Goal: Task Accomplishment & Management: Manage account settings

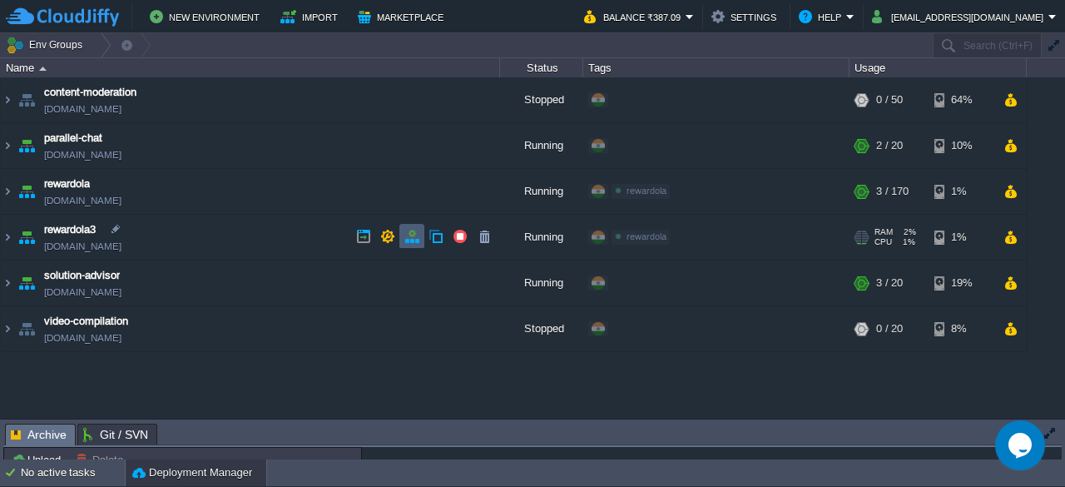
click at [412, 245] on td at bounding box center [411, 236] width 25 height 25
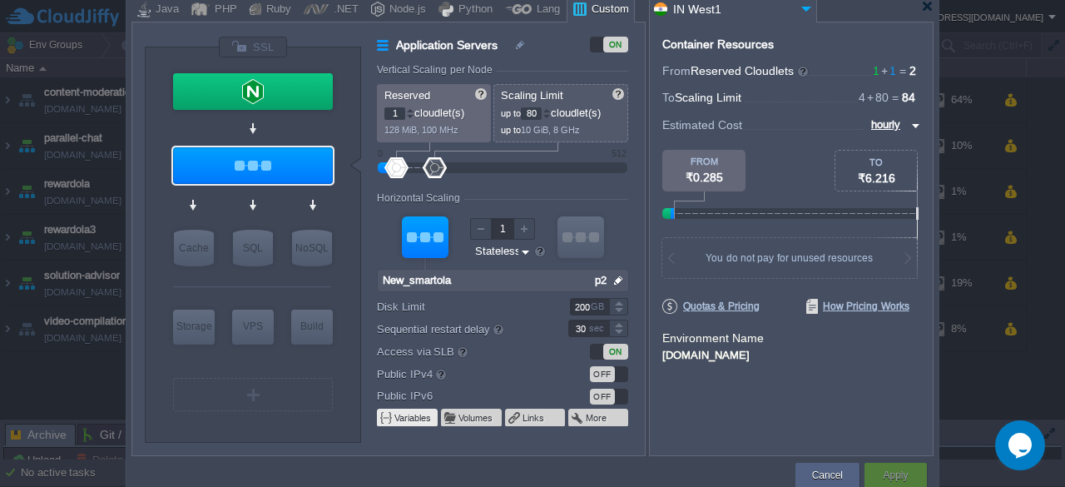
click at [414, 418] on button "Variables" at bounding box center [413, 417] width 38 height 13
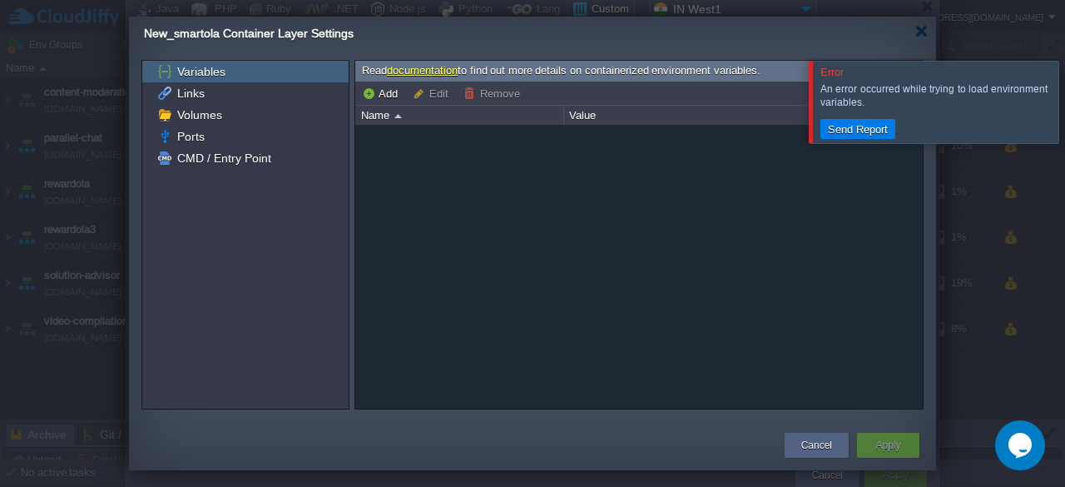
click at [620, 227] on div at bounding box center [638, 267] width 567 height 284
click at [820, 447] on button "Cancel" at bounding box center [816, 445] width 31 height 17
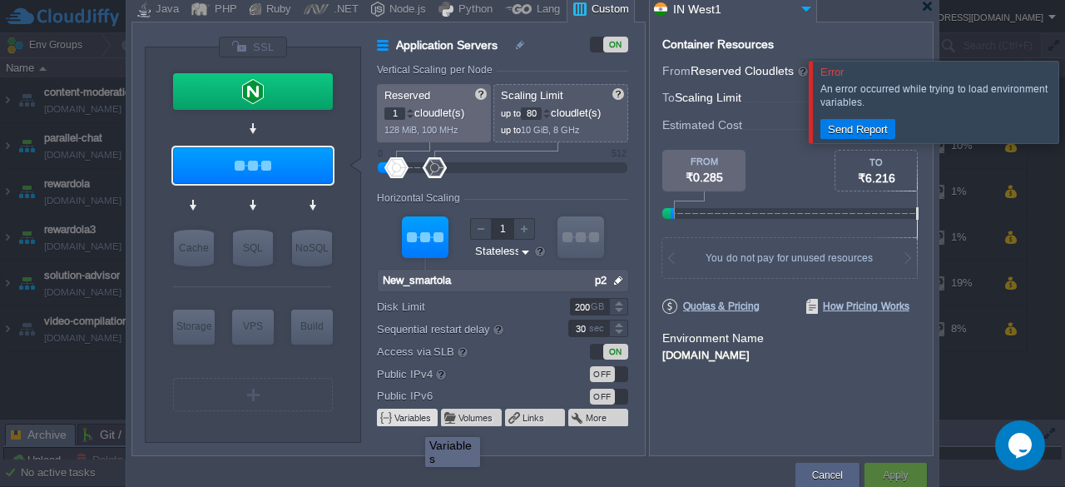
click at [413, 422] on button "Variables" at bounding box center [413, 417] width 38 height 13
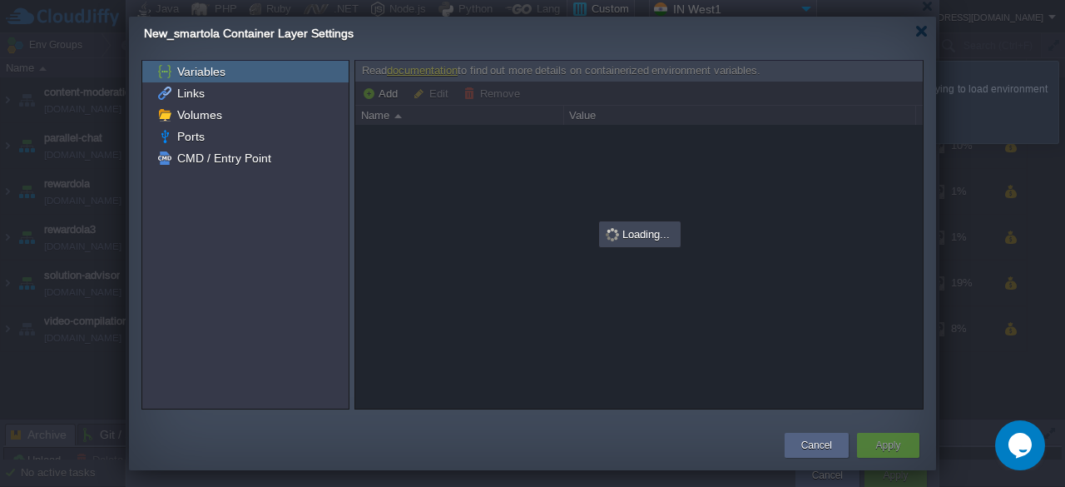
click at [925, 39] on div "New_smartola Container Layer Settings" at bounding box center [540, 34] width 792 height 34
click at [923, 30] on div at bounding box center [921, 31] width 12 height 12
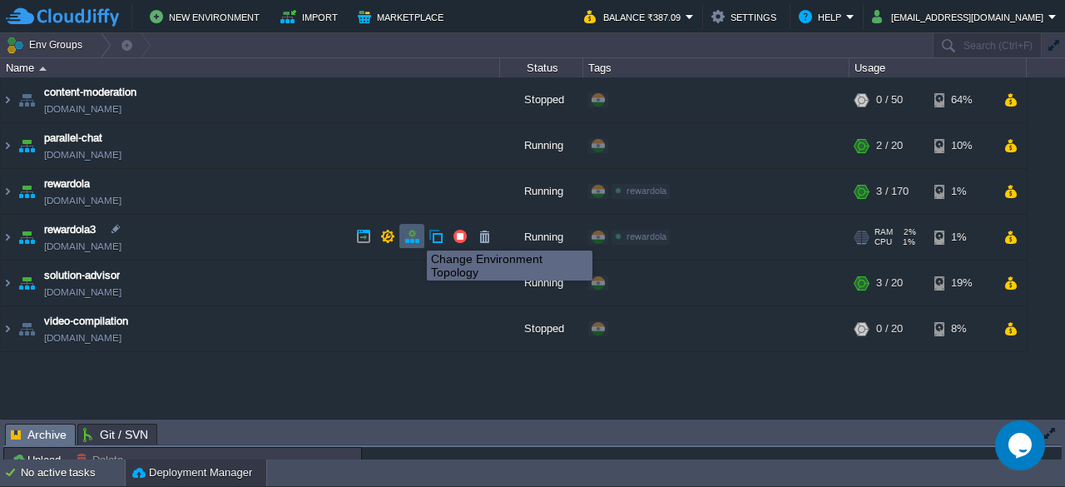
click at [414, 235] on button "button" at bounding box center [411, 236] width 15 height 15
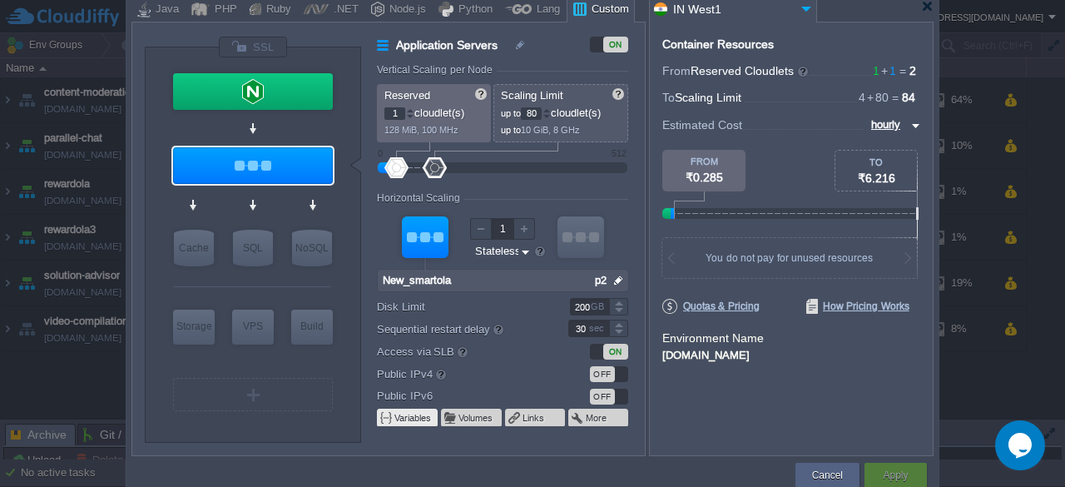
click at [409, 423] on button "Variables" at bounding box center [413, 417] width 38 height 13
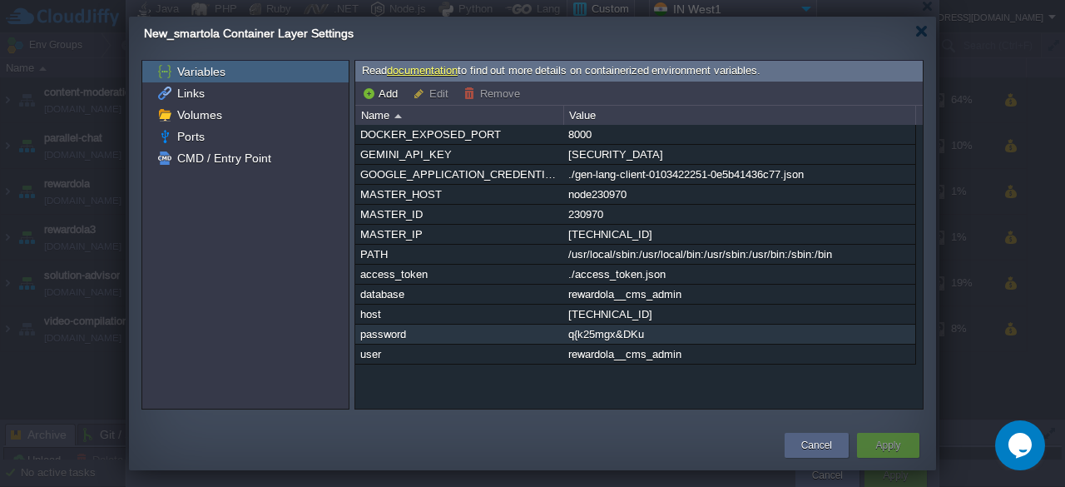
click at [389, 342] on div "password" at bounding box center [459, 333] width 206 height 19
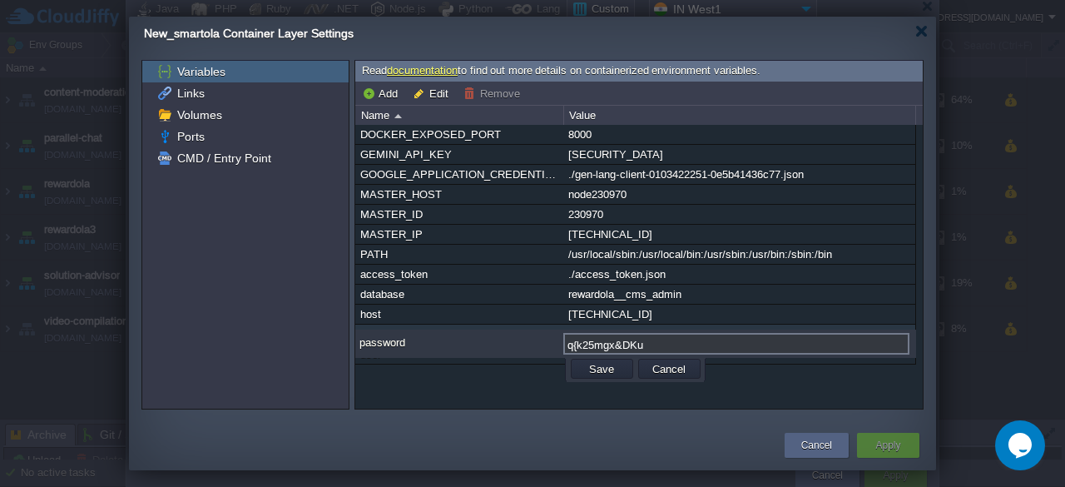
click at [389, 342] on div "password" at bounding box center [458, 344] width 206 height 22
click at [394, 402] on div "DOCKER_EXPOSED_PORT 8000 GEMINI_API_KEY AIzaSyDXwD63L-7l6s70lCNQYX2lcwn6wE_bitA…" at bounding box center [638, 267] width 567 height 284
click at [667, 370] on button "Cancel" at bounding box center [668, 368] width 43 height 15
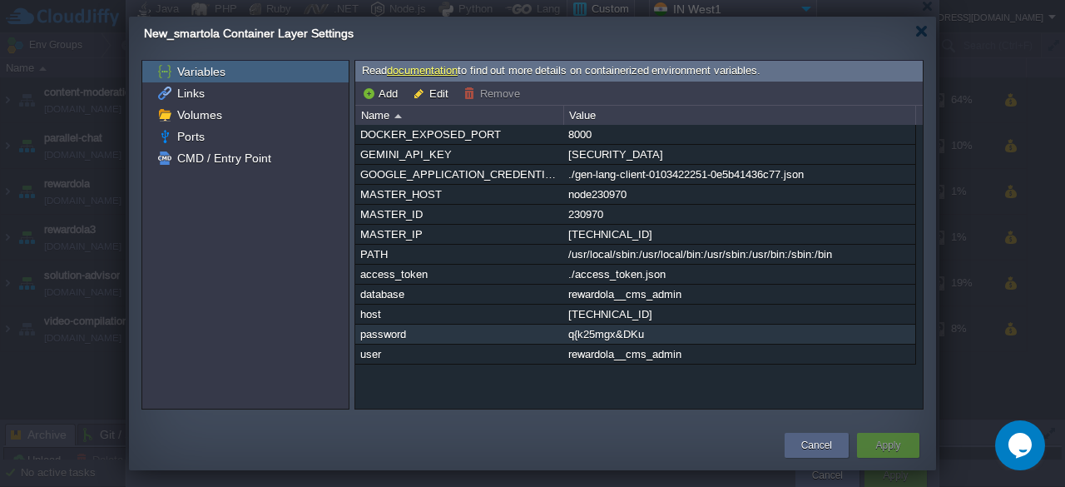
click at [687, 337] on div "q{k25mgx&DKu" at bounding box center [739, 333] width 350 height 19
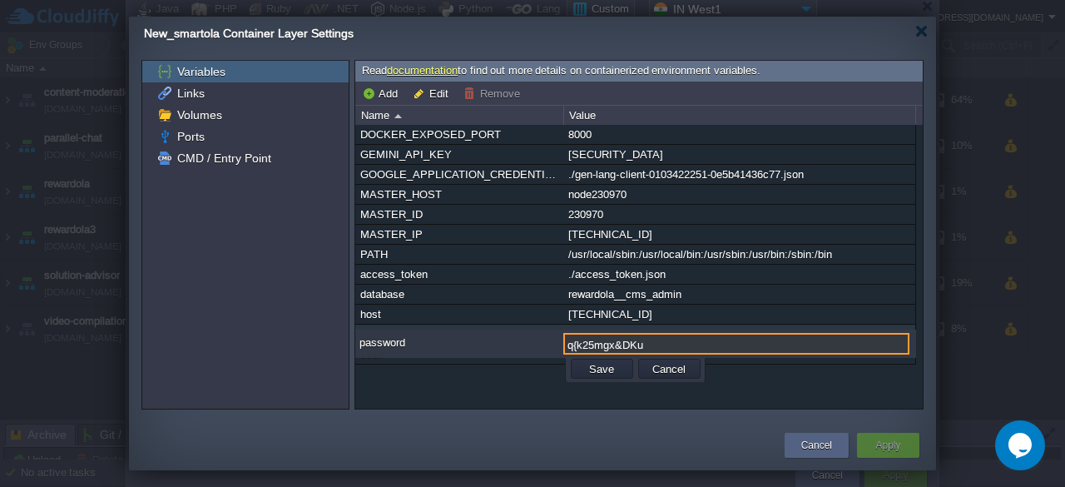
click at [549, 401] on div "DOCKER_EXPOSED_PORT 8000 GEMINI_API_KEY AIzaSyDXwD63L-7l6s70lCNQYX2lcwn6wE_bitA…" at bounding box center [638, 267] width 567 height 284
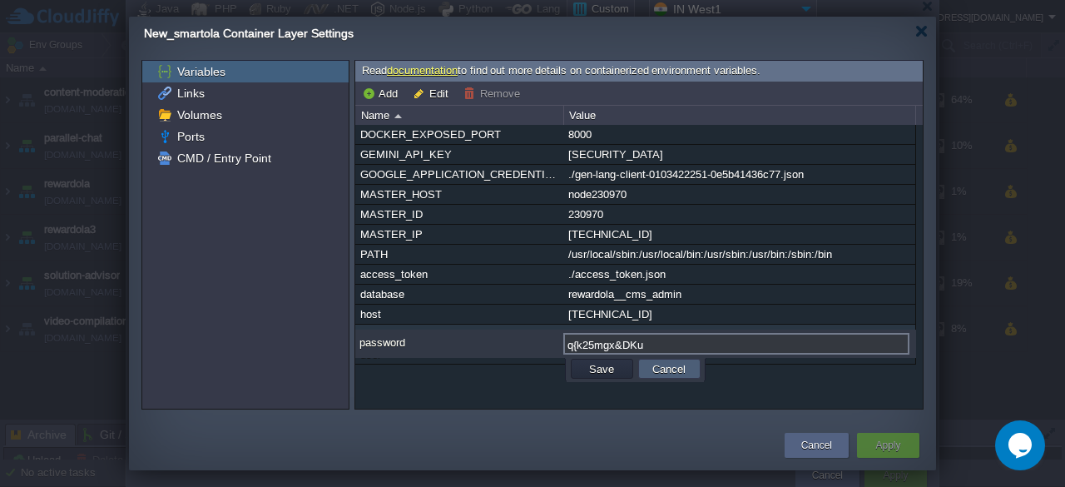
click at [677, 369] on button "Cancel" at bounding box center [668, 368] width 43 height 15
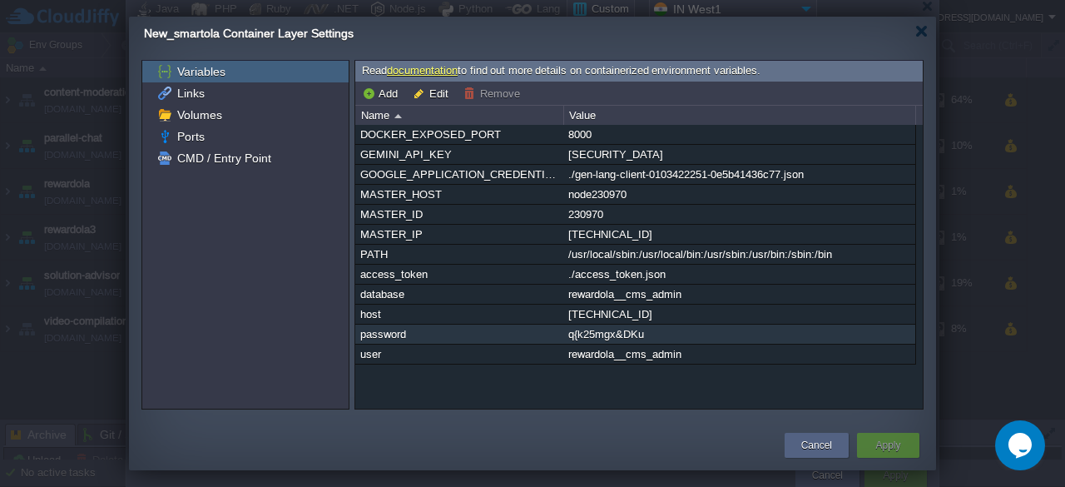
click at [478, 93] on button "Remove" at bounding box center [494, 93] width 62 height 15
click at [427, 92] on button "Edit" at bounding box center [433, 93] width 41 height 15
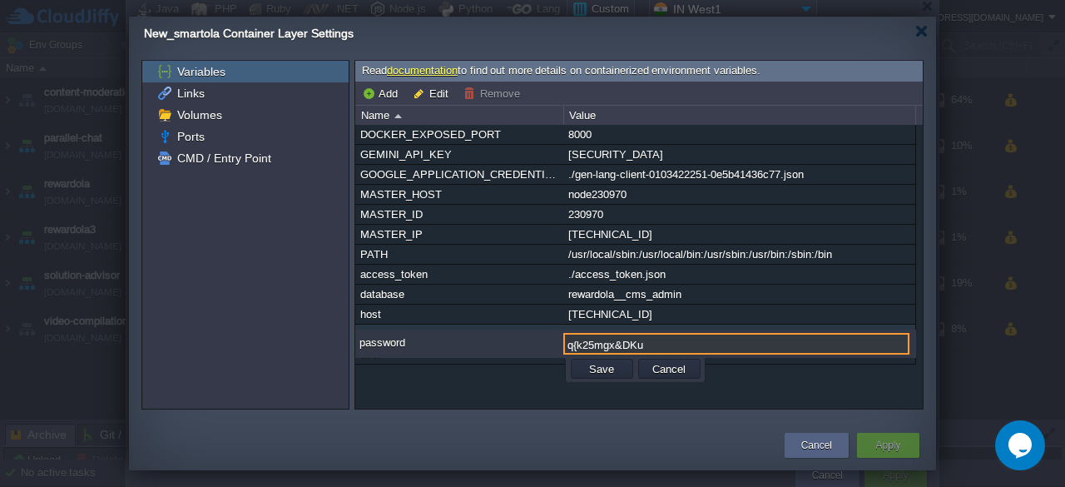
click at [444, 388] on div "DOCKER_EXPOSED_PORT 8000 GEMINI_API_KEY AIzaSyDXwD63L-7l6s70lCNQYX2lcwn6wE_bitA…" at bounding box center [638, 267] width 567 height 284
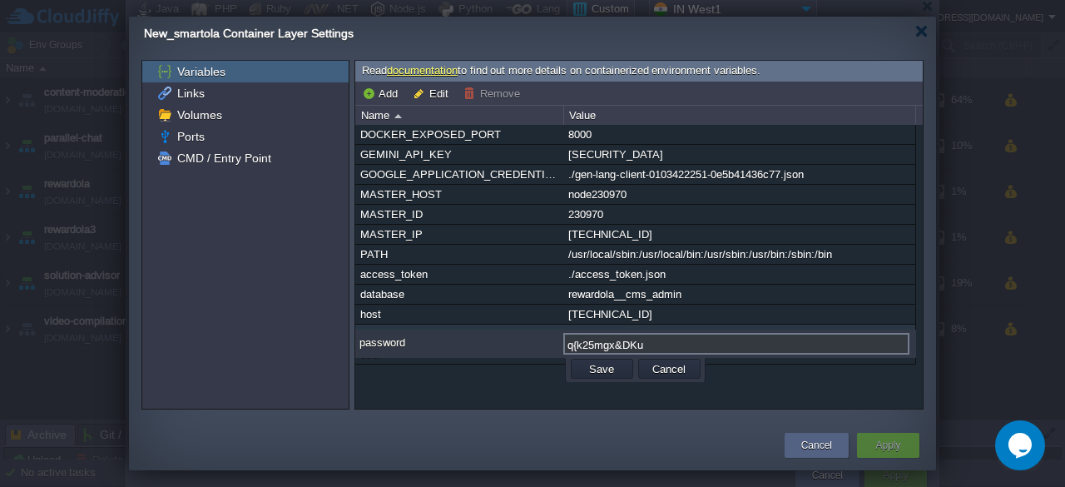
click at [679, 356] on td "Cancel" at bounding box center [668, 368] width 67 height 25
click at [680, 361] on button "Cancel" at bounding box center [668, 368] width 43 height 15
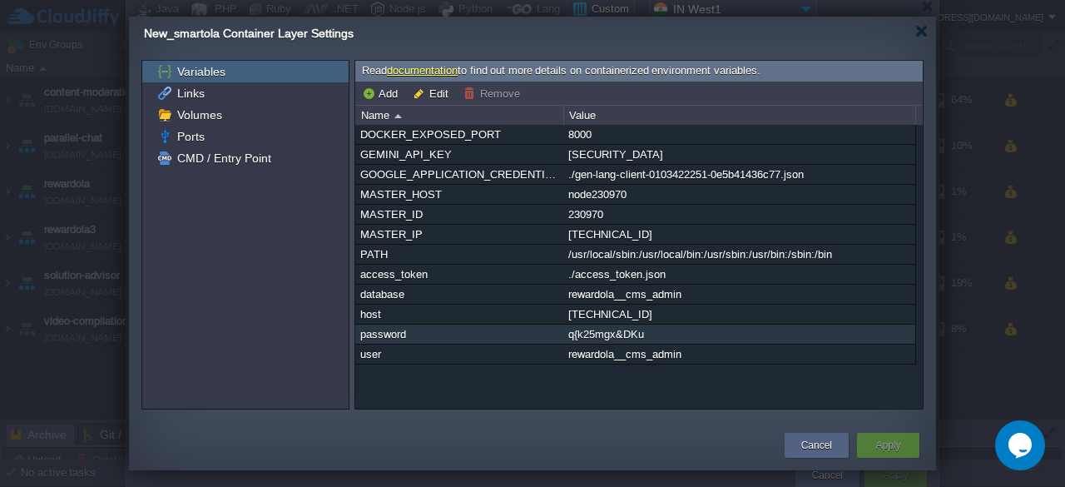
click at [363, 82] on div "Add Edit Remove" at bounding box center [638, 94] width 567 height 24
click at [377, 87] on button "Add" at bounding box center [382, 93] width 41 height 15
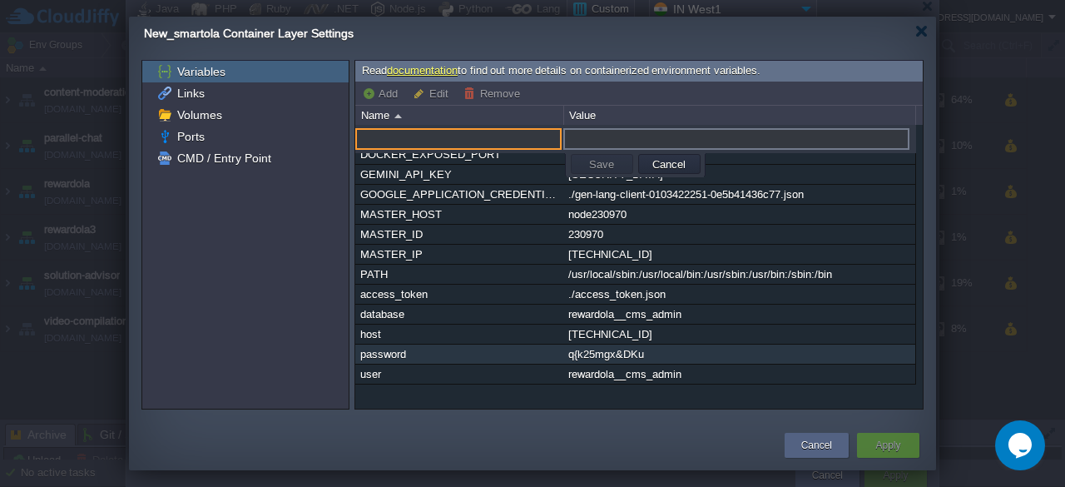
click at [379, 358] on div "password" at bounding box center [459, 353] width 206 height 19
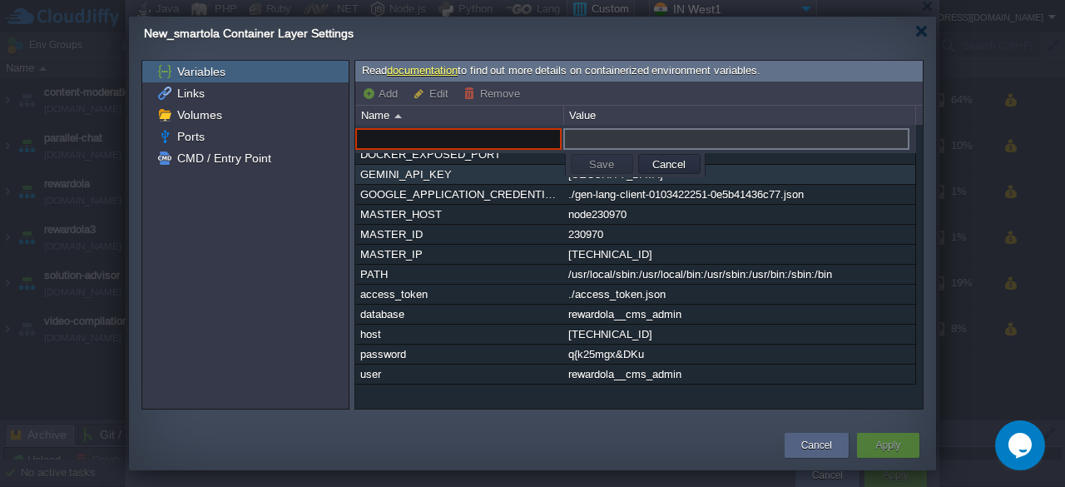
paste input "passward"
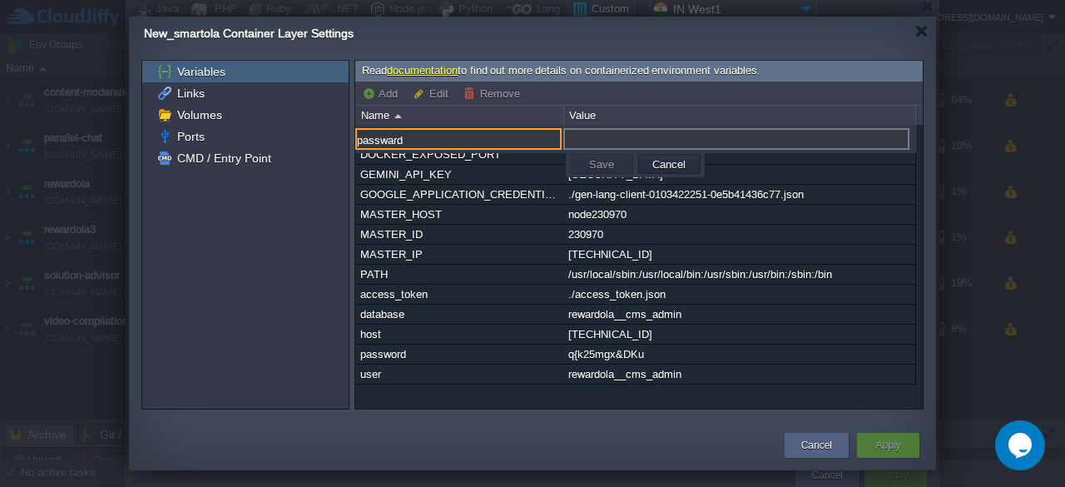
type input "passward"
click at [609, 146] on input "text" at bounding box center [736, 139] width 346 height 22
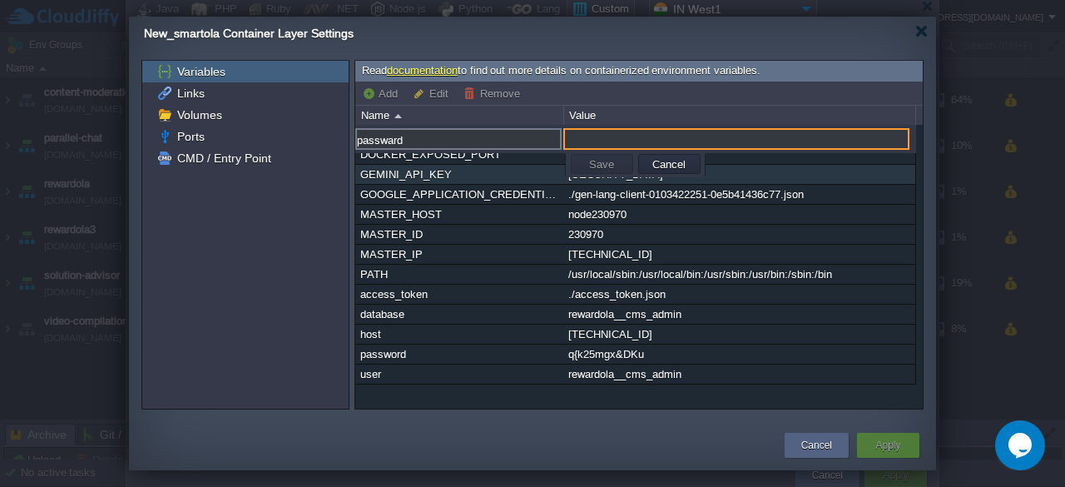
paste input "q{k25mgx&DKu"
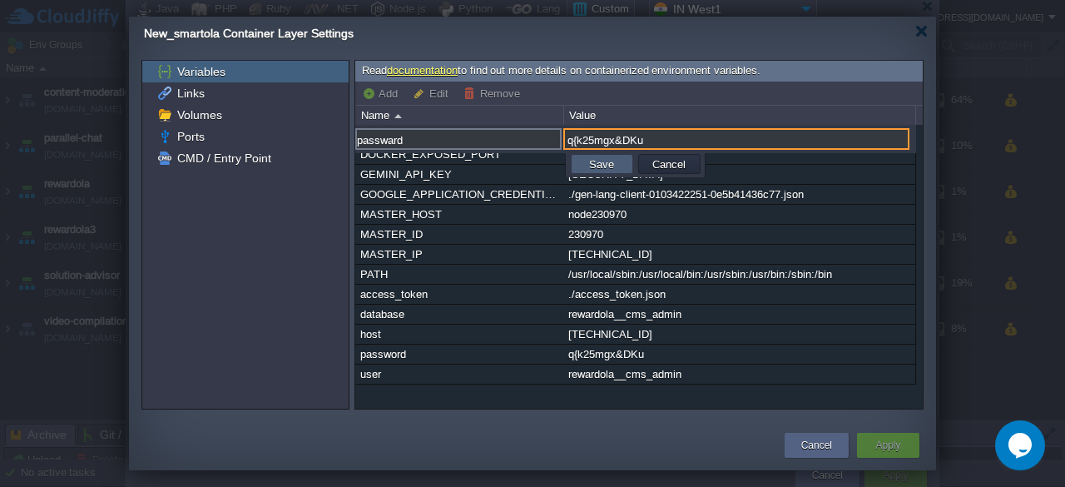
type input "q{k25mgx&DKu"
click at [616, 164] on button "Save" at bounding box center [601, 163] width 35 height 15
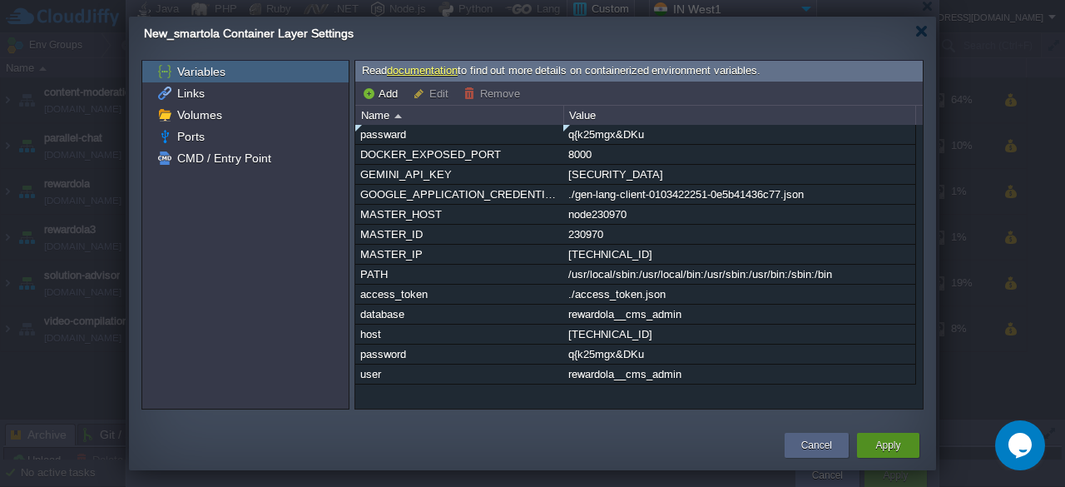
click at [895, 438] on button "Apply" at bounding box center [887, 445] width 25 height 17
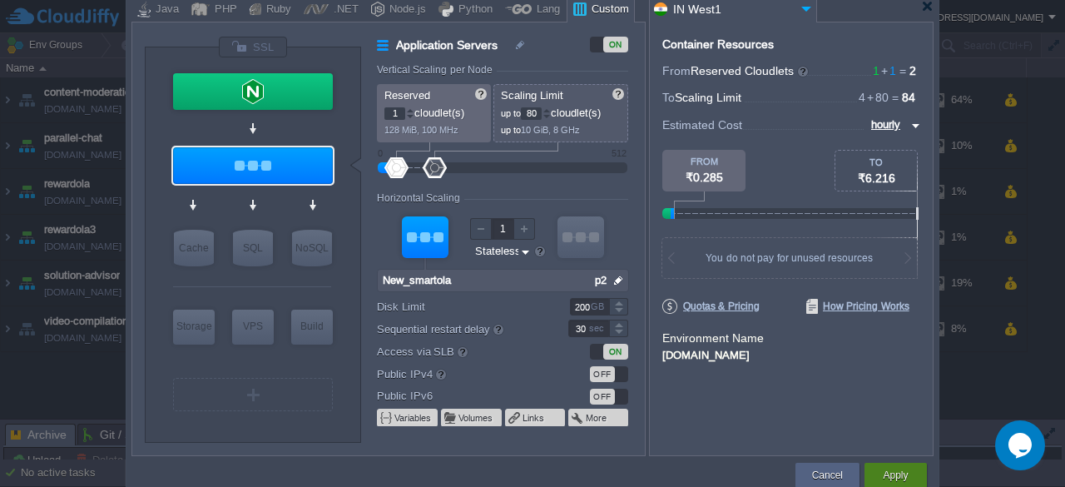
click at [902, 474] on button "Apply" at bounding box center [894, 475] width 25 height 17
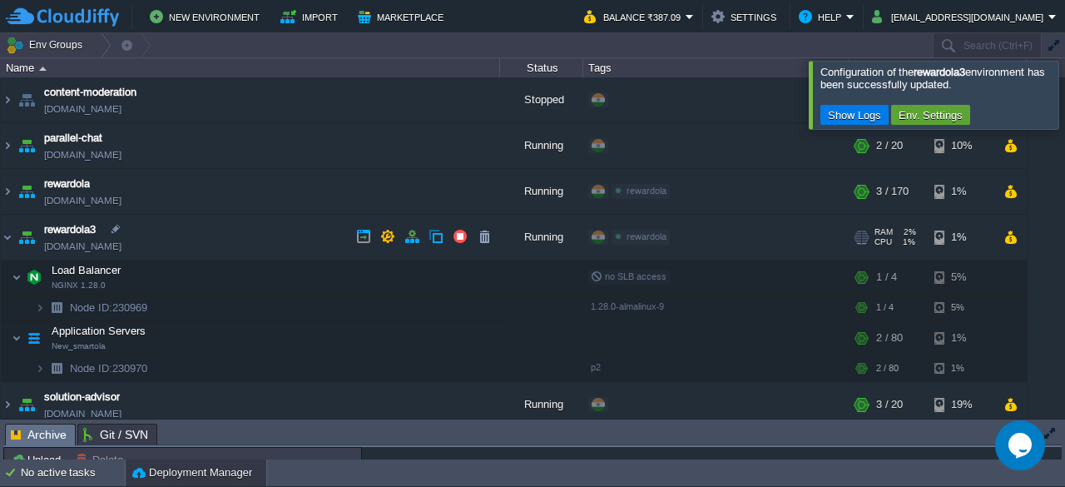
click at [91, 245] on link "[DOMAIN_NAME]" at bounding box center [82, 246] width 77 height 17
click at [416, 232] on button "button" at bounding box center [411, 236] width 15 height 15
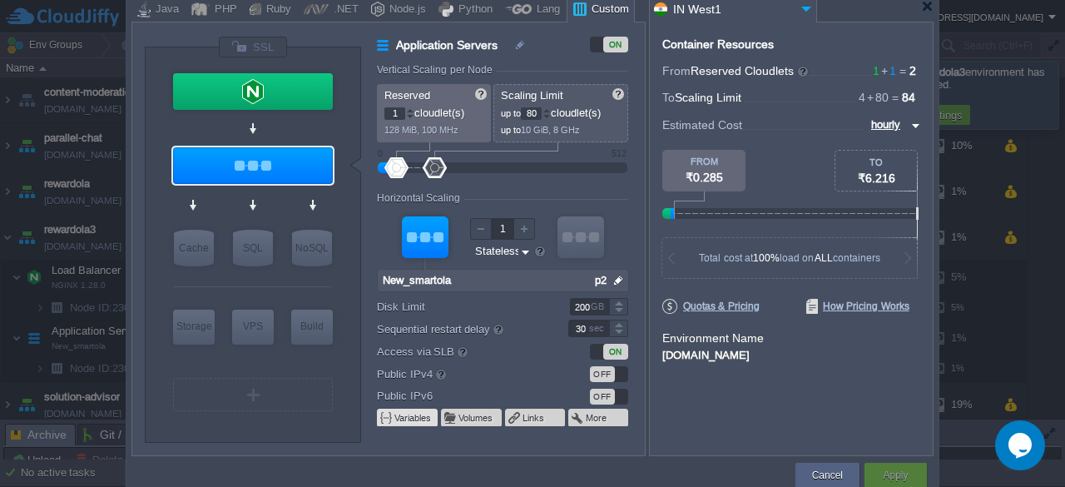
click at [426, 422] on button "Variables" at bounding box center [413, 417] width 38 height 13
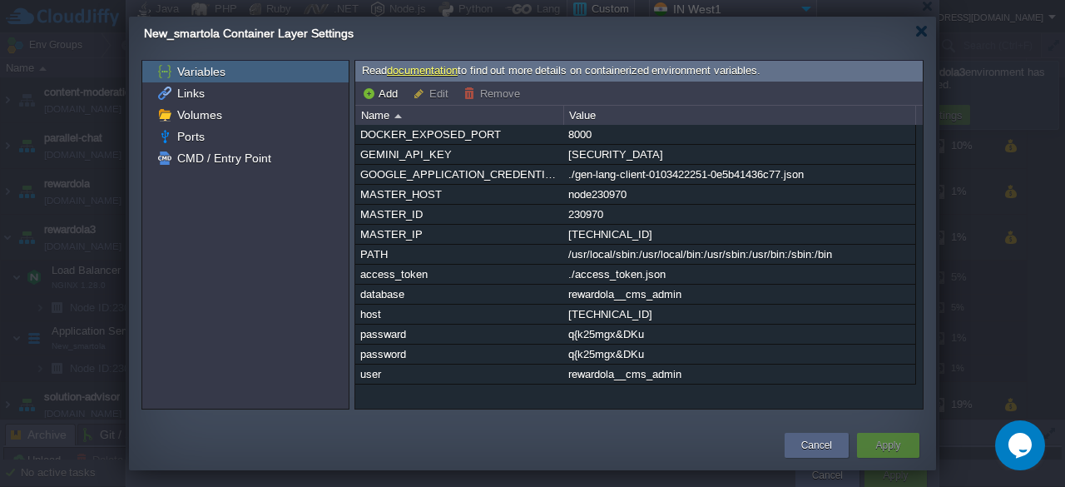
click at [913, 31] on div "New_smartola Container Layer Settings" at bounding box center [540, 34] width 792 height 34
click at [922, 29] on div at bounding box center [921, 31] width 12 height 12
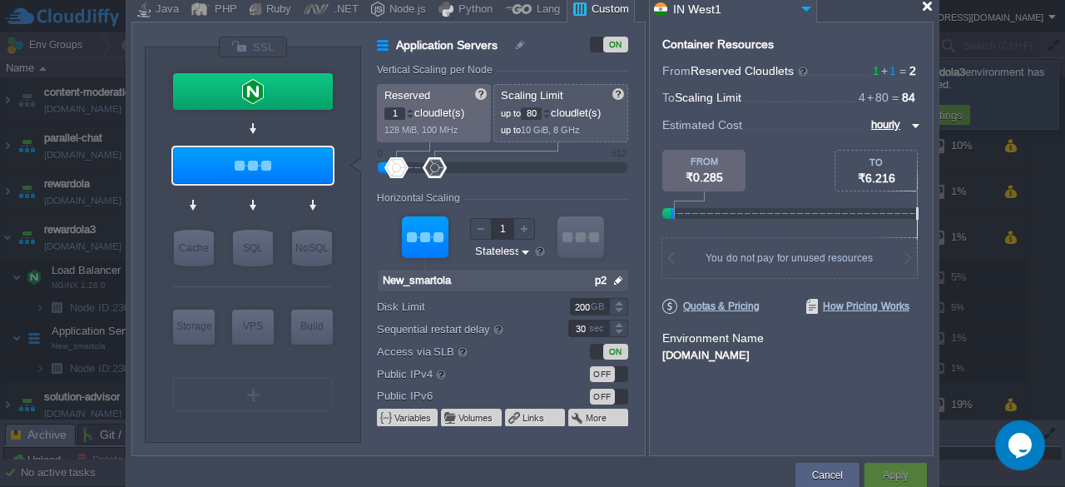
click at [922, 9] on div at bounding box center [927, 6] width 12 height 12
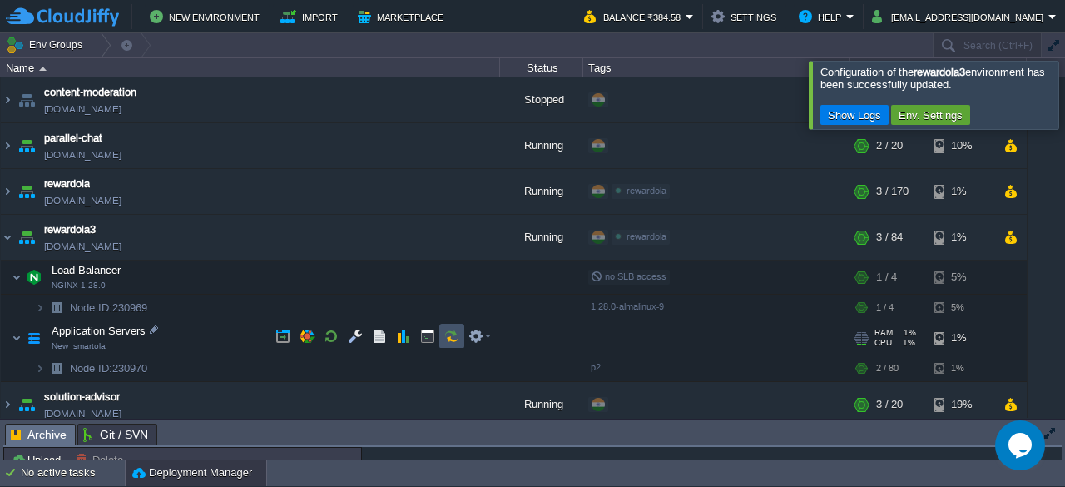
click at [456, 339] on button "button" at bounding box center [451, 336] width 15 height 15
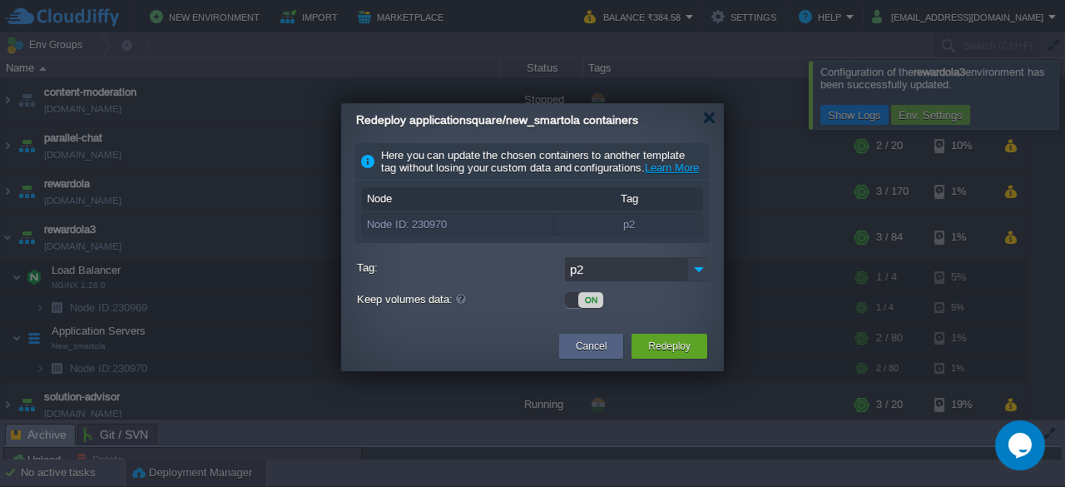
click at [695, 281] on img at bounding box center [698, 269] width 23 height 24
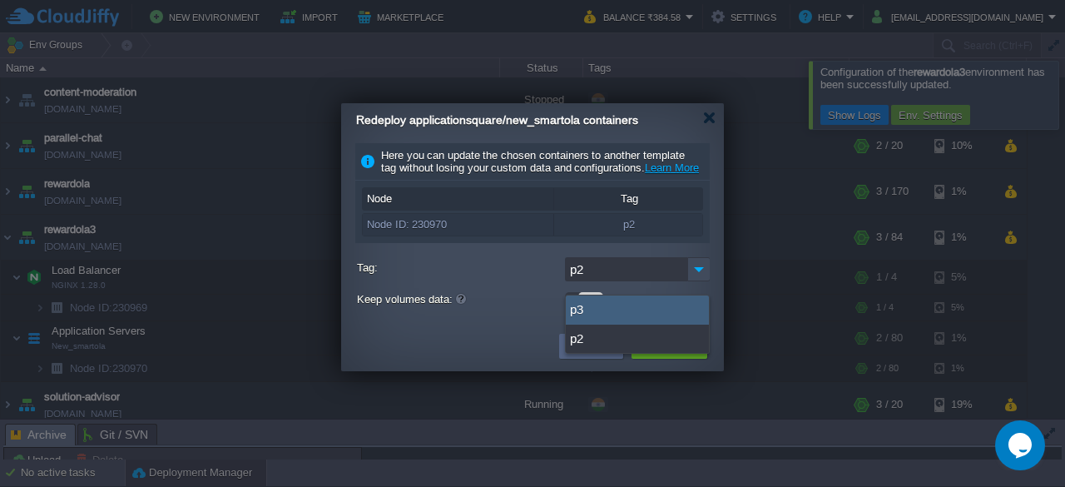
click at [644, 310] on div "p3" at bounding box center [637, 309] width 143 height 29
type input "p3"
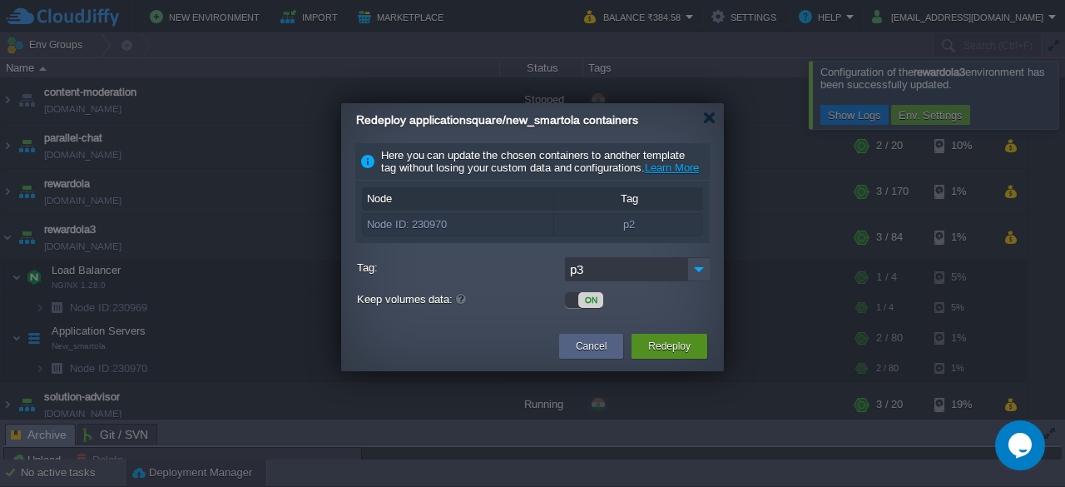
click at [659, 354] on button "Redeploy" at bounding box center [669, 346] width 42 height 17
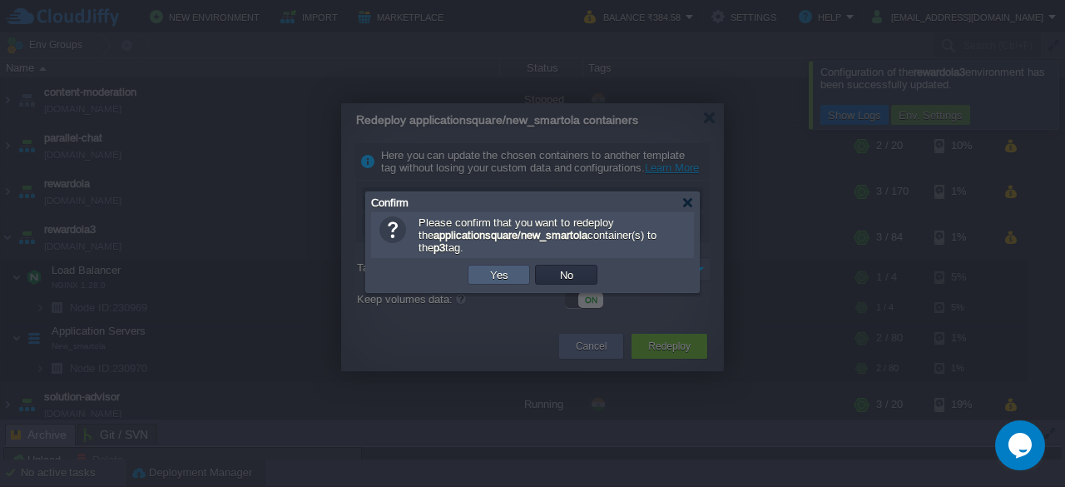
click at [514, 284] on td "Yes" at bounding box center [498, 274] width 62 height 20
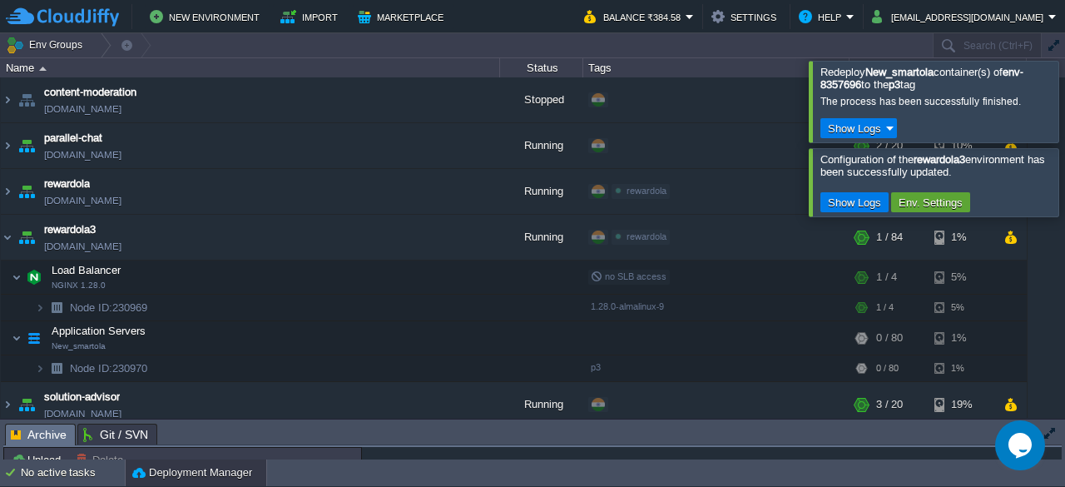
click at [1064, 107] on div at bounding box center [1085, 101] width 0 height 81
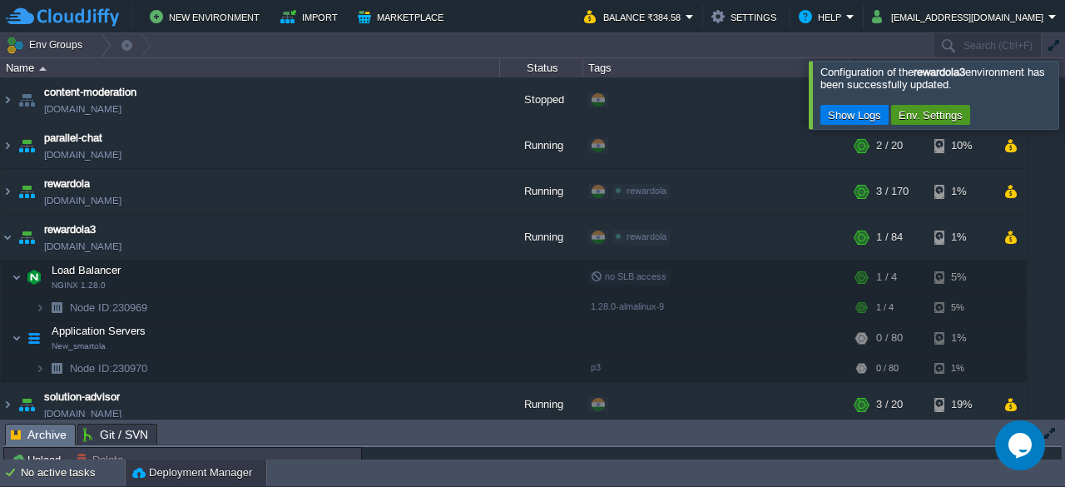
click at [932, 114] on button "Env. Settings" at bounding box center [930, 114] width 75 height 15
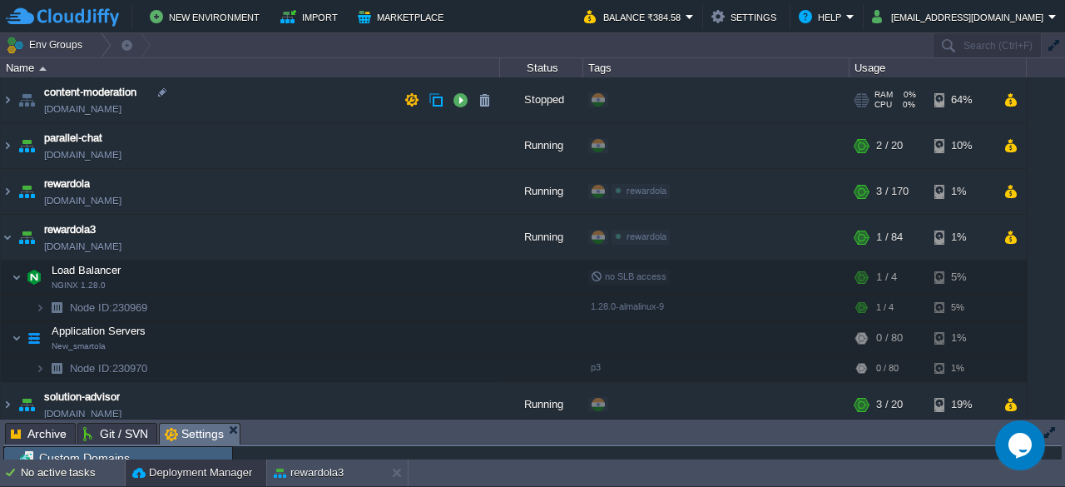
scroll to position [3, 0]
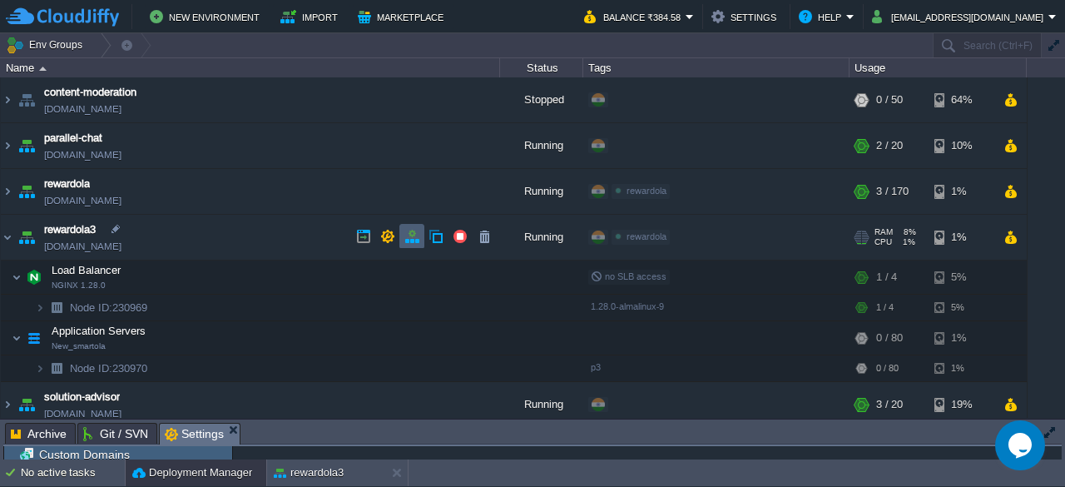
click at [411, 225] on td at bounding box center [411, 236] width 25 height 25
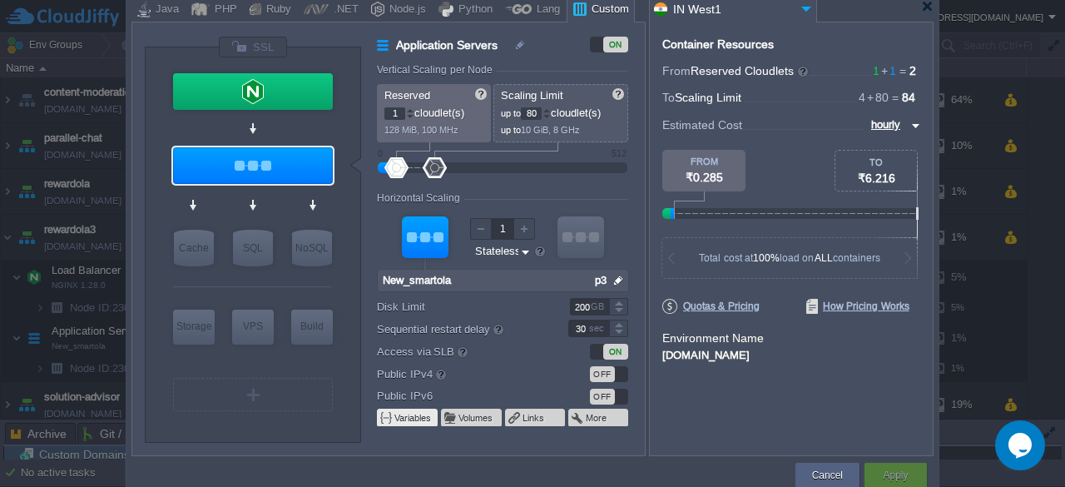
click at [411, 415] on button "Variables" at bounding box center [413, 417] width 38 height 13
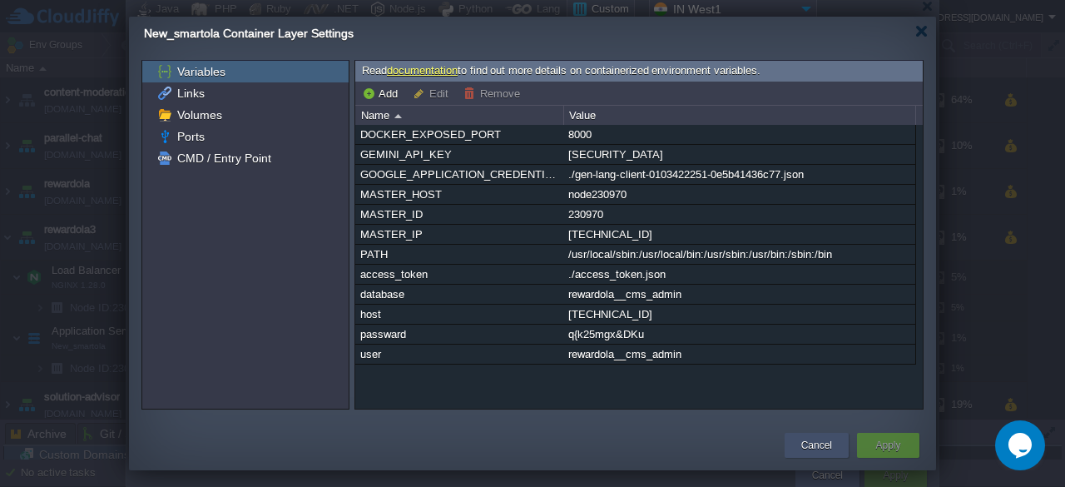
click at [812, 448] on button "Cancel" at bounding box center [816, 445] width 31 height 17
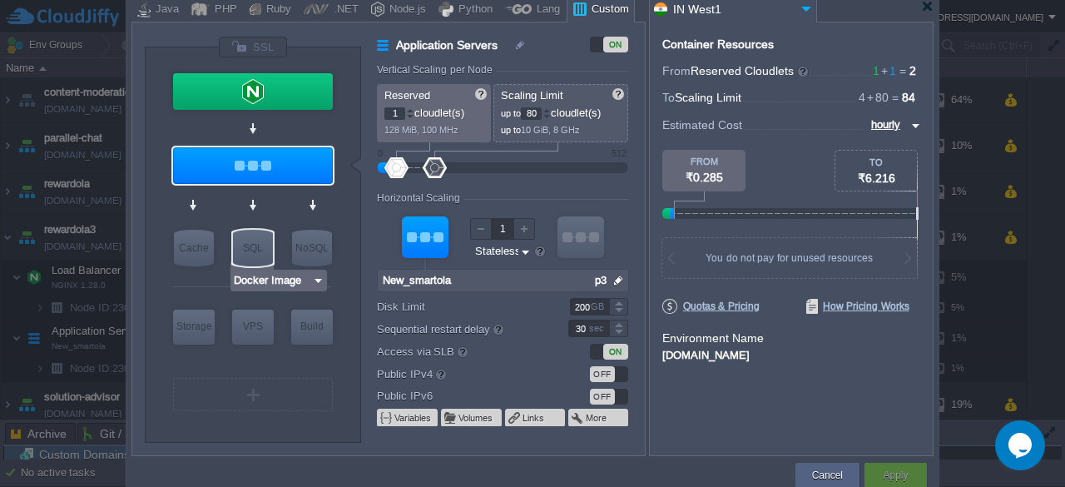
type input "New_smartola"
click at [928, 11] on div at bounding box center [927, 6] width 12 height 12
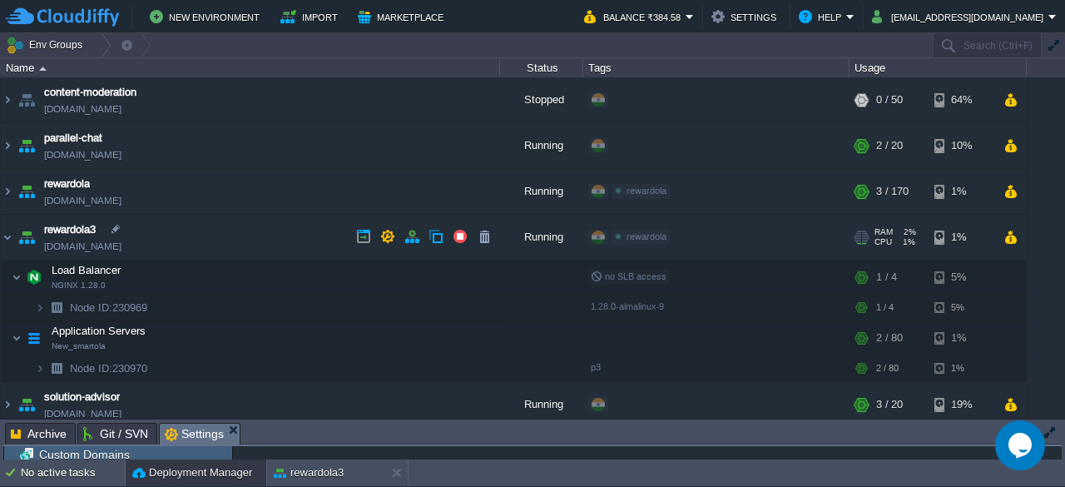
click at [91, 244] on link "[DOMAIN_NAME]" at bounding box center [82, 246] width 77 height 17
click at [121, 252] on link "[DOMAIN_NAME]" at bounding box center [82, 246] width 77 height 17
click at [121, 249] on link "[DOMAIN_NAME]" at bounding box center [82, 246] width 77 height 17
